Goal: Transaction & Acquisition: Purchase product/service

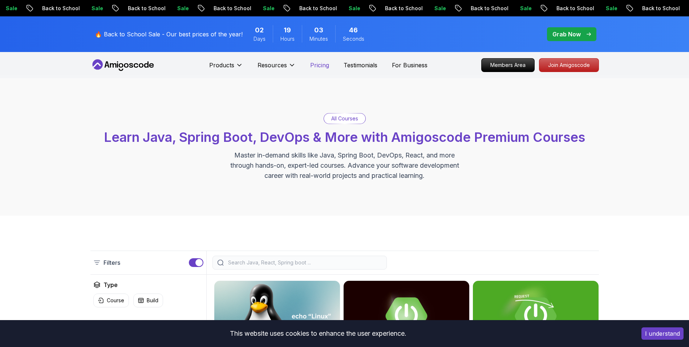
click at [325, 67] on p "Pricing" at bounding box center [319, 65] width 19 height 9
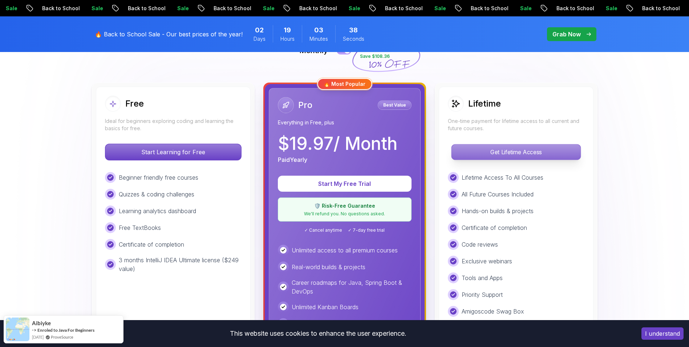
scroll to position [182, 0]
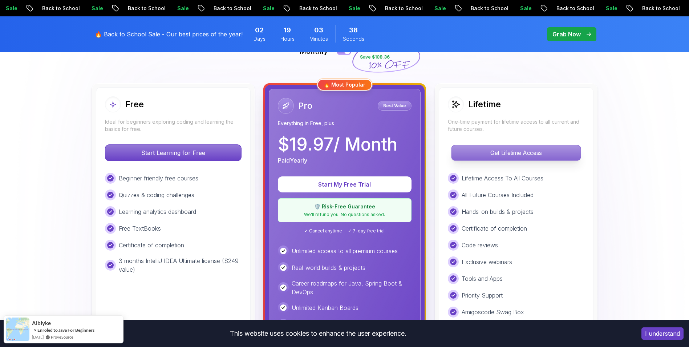
click at [494, 160] on p "Get Lifetime Access" at bounding box center [516, 152] width 129 height 15
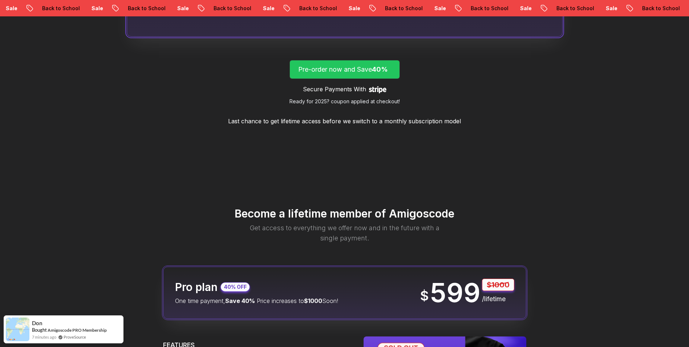
click at [350, 72] on p "Pre-order now and Save 40%" at bounding box center [344, 69] width 93 height 10
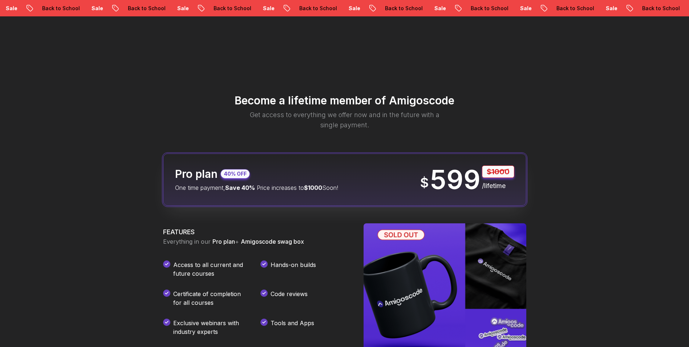
scroll to position [856, 0]
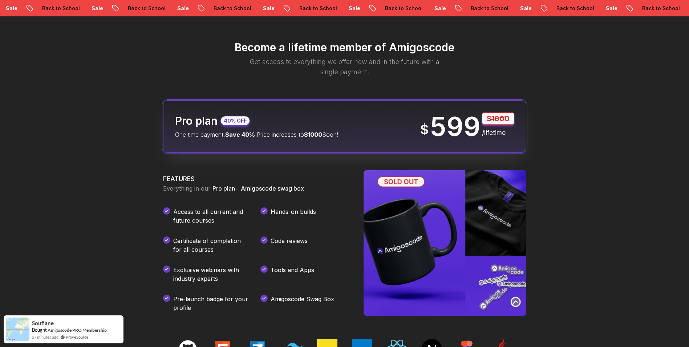
click at [269, 138] on p "One time payment, Save 40% Price increases to $1000 Soon!" at bounding box center [256, 134] width 163 height 9
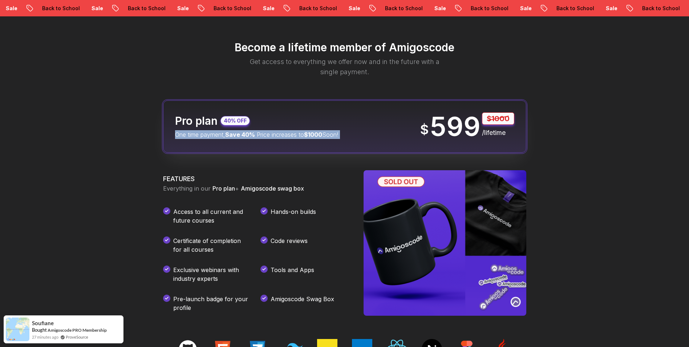
click at [269, 138] on p "One time payment, Save 40% Price increases to $1000 Soon!" at bounding box center [256, 134] width 163 height 9
drag, startPoint x: 269, startPoint y: 138, endPoint x: 249, endPoint y: 136, distance: 19.7
click at [249, 136] on span "Save 40%" at bounding box center [240, 134] width 30 height 7
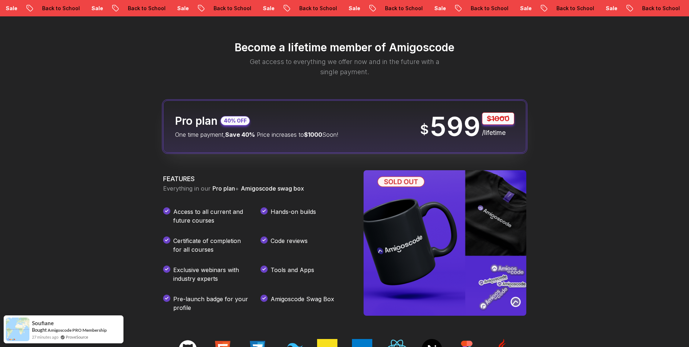
click at [250, 136] on span "Save 40%" at bounding box center [240, 134] width 30 height 7
drag, startPoint x: 250, startPoint y: 136, endPoint x: 254, endPoint y: 139, distance: 5.2
click at [254, 139] on div "Pro plan 40% OFF One time payment, Save 40% Price increases to $1000 Soon! $ 59…" at bounding box center [344, 126] width 363 height 52
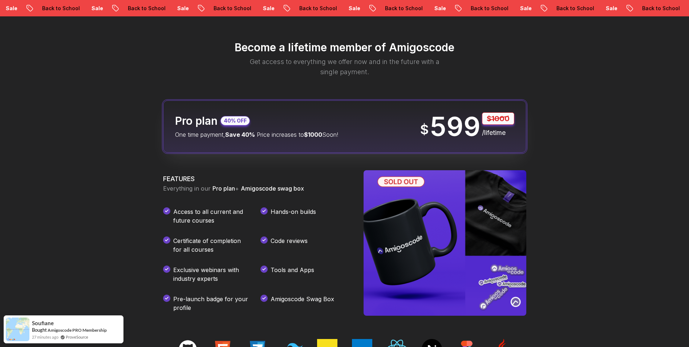
click at [254, 139] on div "Pro plan 40% OFF One time payment, Save 40% Price increases to $1000 Soon! $ 59…" at bounding box center [344, 126] width 363 height 52
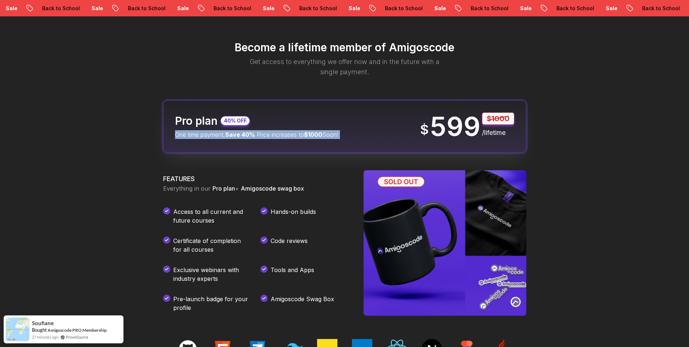
click at [254, 139] on div "Pro plan 40% OFF One time payment, Save 40% Price increases to $1000 Soon! $ 59…" at bounding box center [344, 126] width 363 height 52
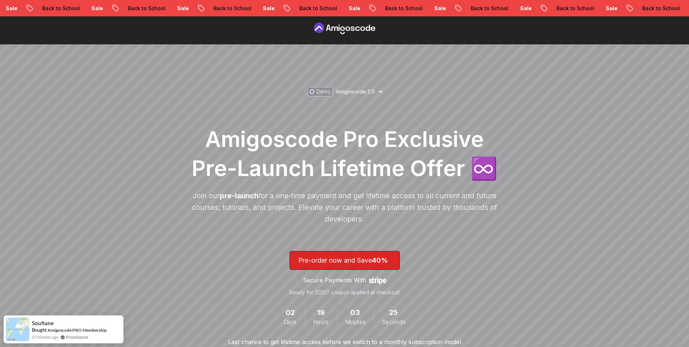
scroll to position [0, 0]
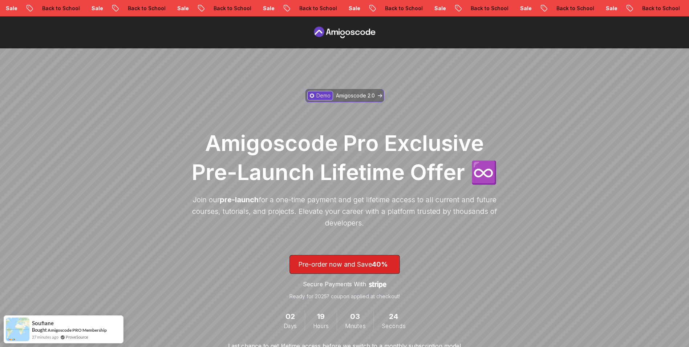
click at [364, 94] on p "Amigoscode 2.0" at bounding box center [355, 95] width 39 height 7
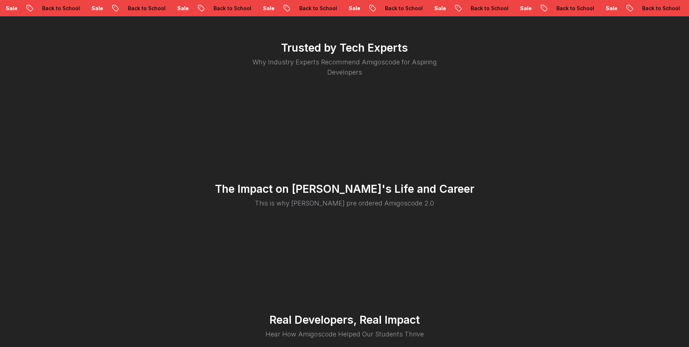
scroll to position [1408, 0]
